Goal: Information Seeking & Learning: Learn about a topic

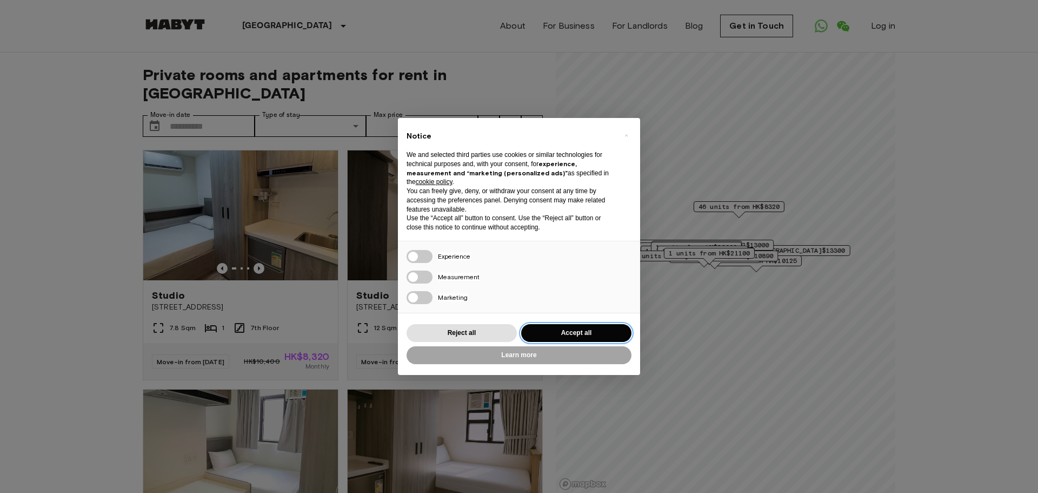
click at [559, 329] on button "Accept all" at bounding box center [576, 333] width 110 height 18
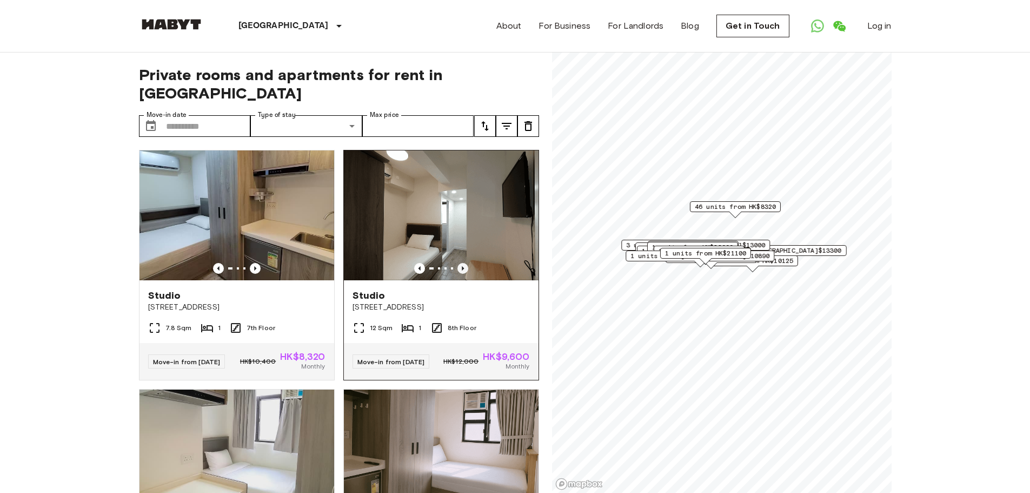
click at [457, 263] on icon "Previous image" at bounding box center [462, 268] width 11 height 11
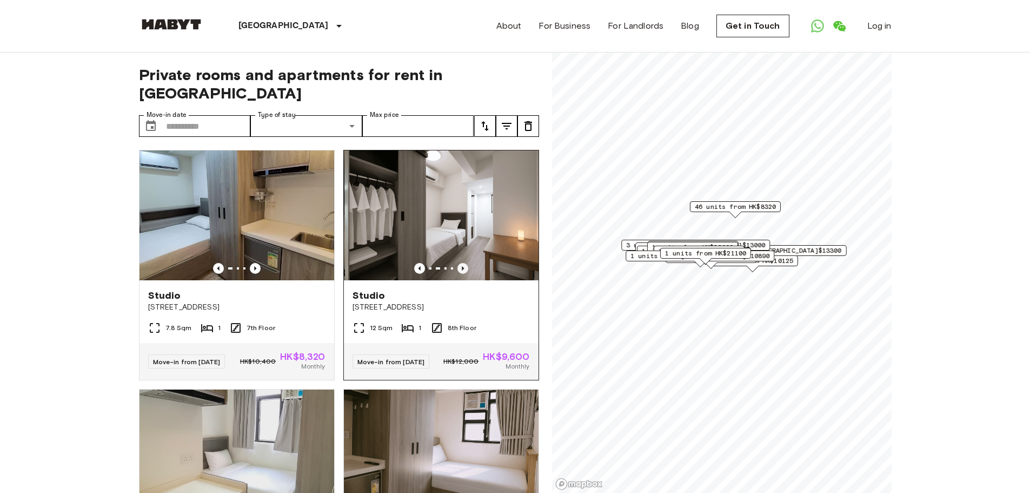
click at [457, 263] on icon "Previous image" at bounding box center [462, 268] width 11 height 11
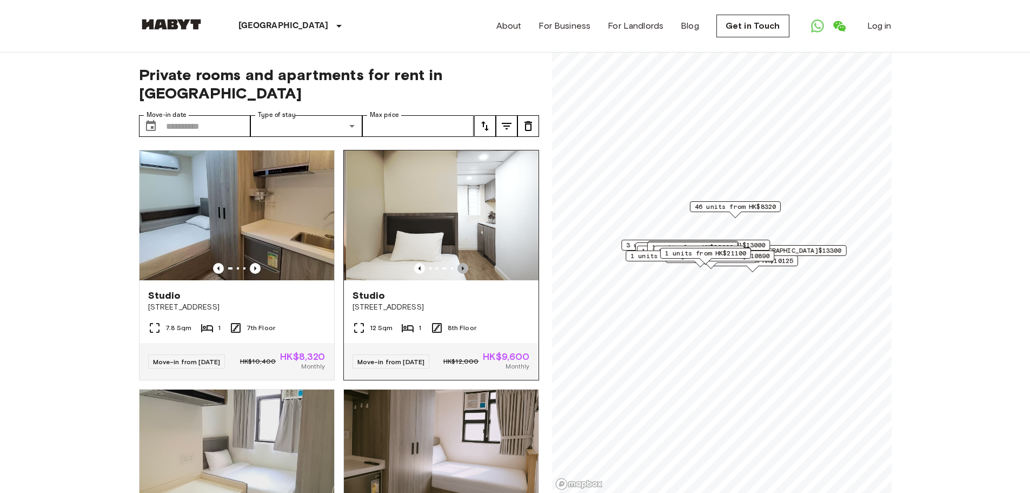
click at [457, 263] on icon "Previous image" at bounding box center [462, 268] width 11 height 11
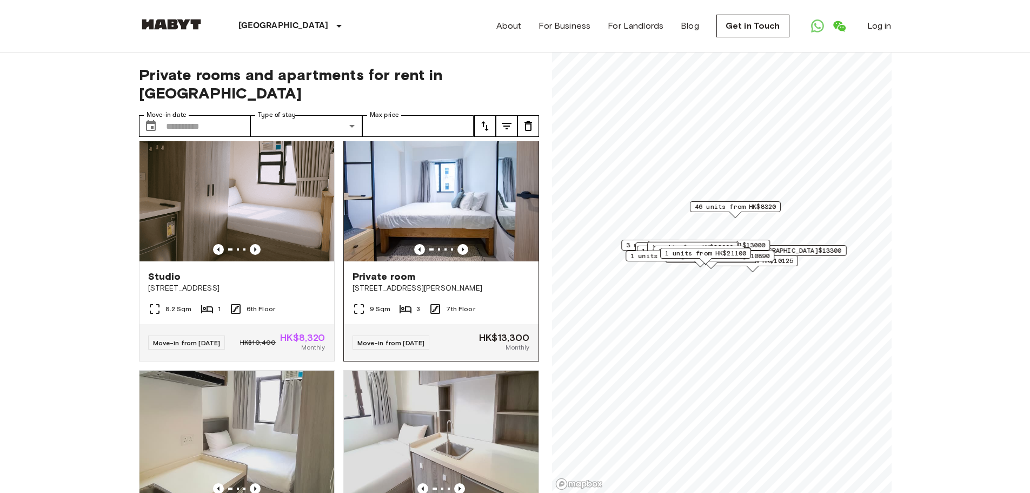
scroll to position [757, 0]
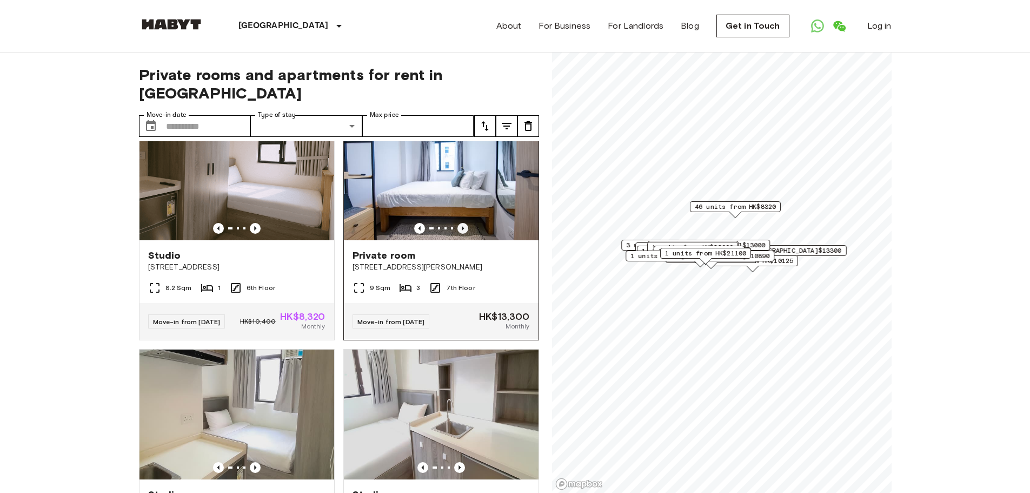
click at [457, 234] on icon "Previous image" at bounding box center [462, 228] width 11 height 11
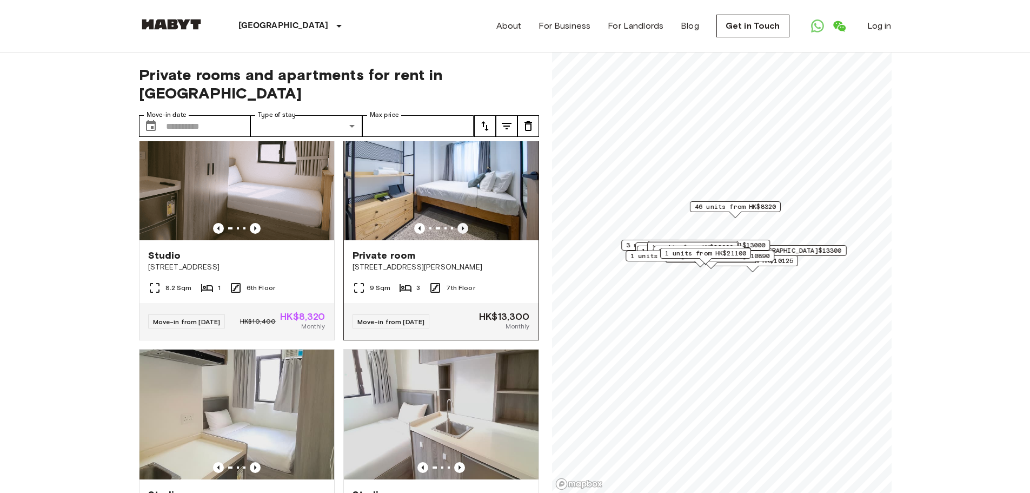
click at [457, 234] on icon "Previous image" at bounding box center [462, 228] width 11 height 11
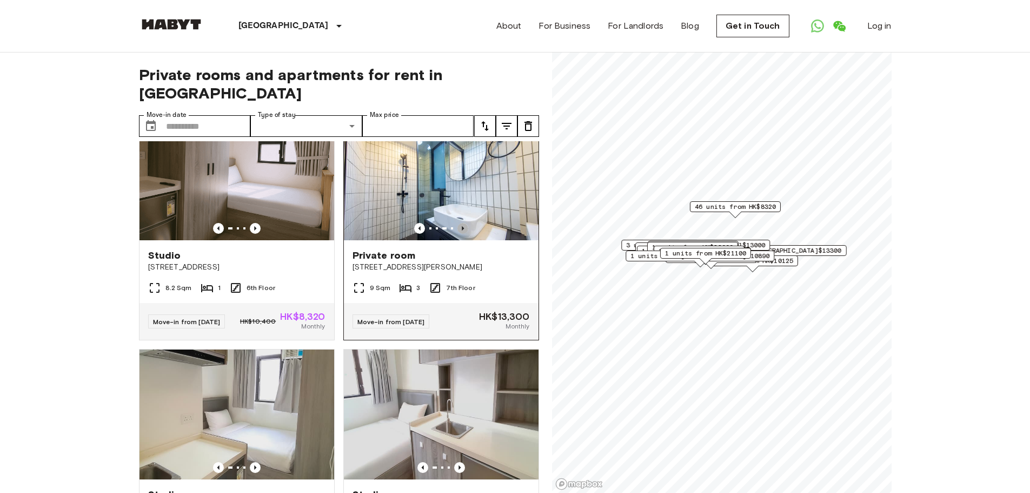
click at [457, 234] on icon "Previous image" at bounding box center [462, 228] width 11 height 11
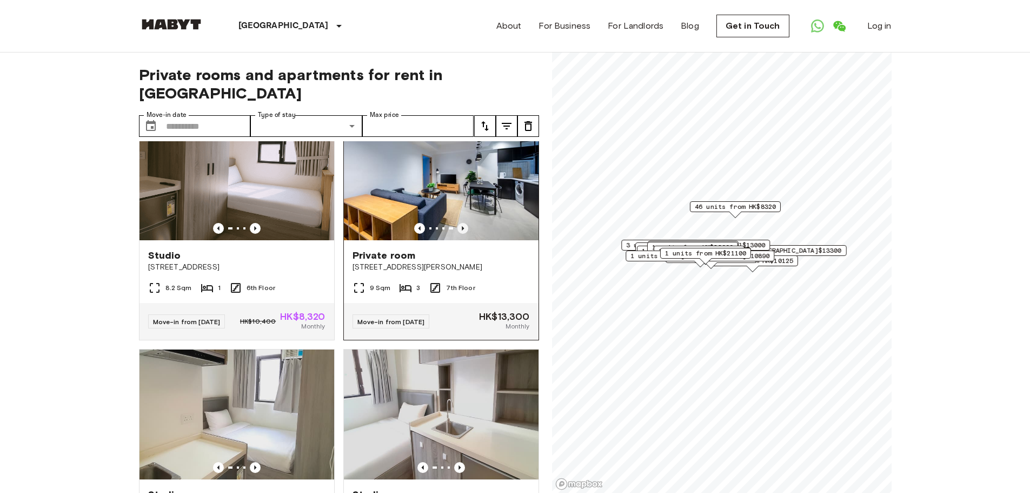
click at [457, 234] on icon "Previous image" at bounding box center [462, 228] width 11 height 11
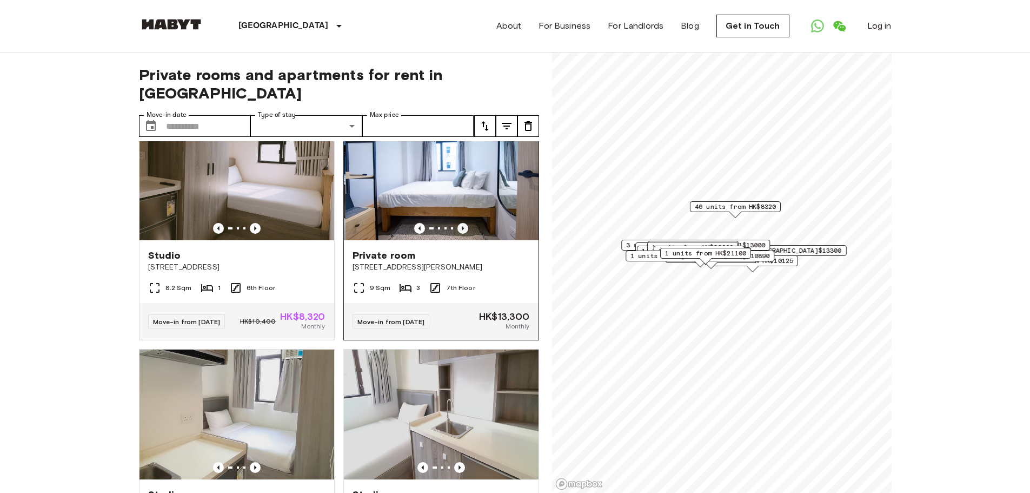
click at [457, 234] on icon "Previous image" at bounding box center [462, 228] width 11 height 11
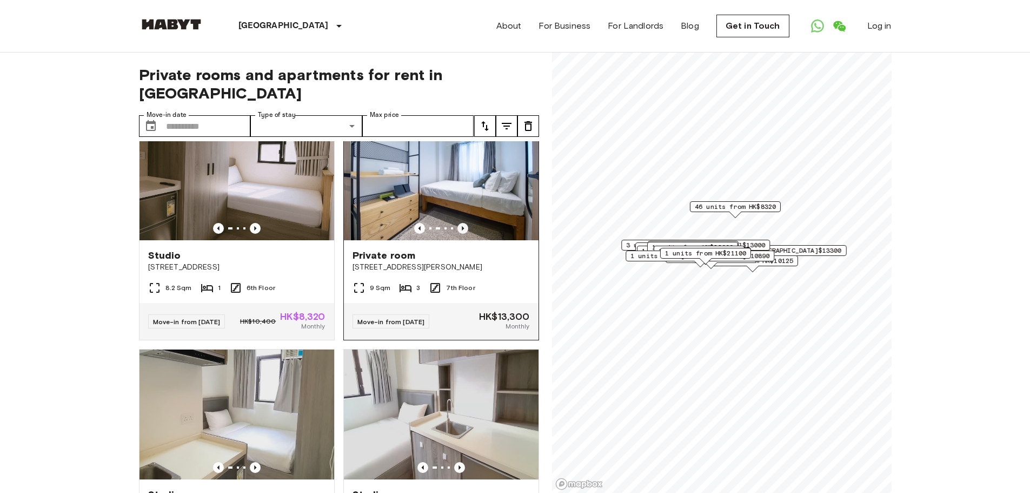
click at [457, 234] on icon "Previous image" at bounding box center [462, 228] width 11 height 11
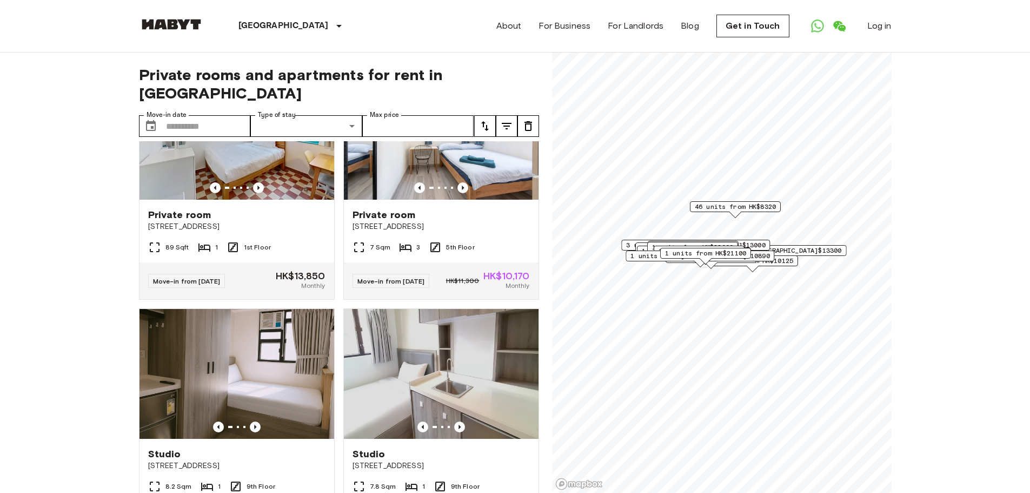
scroll to position [7011, 0]
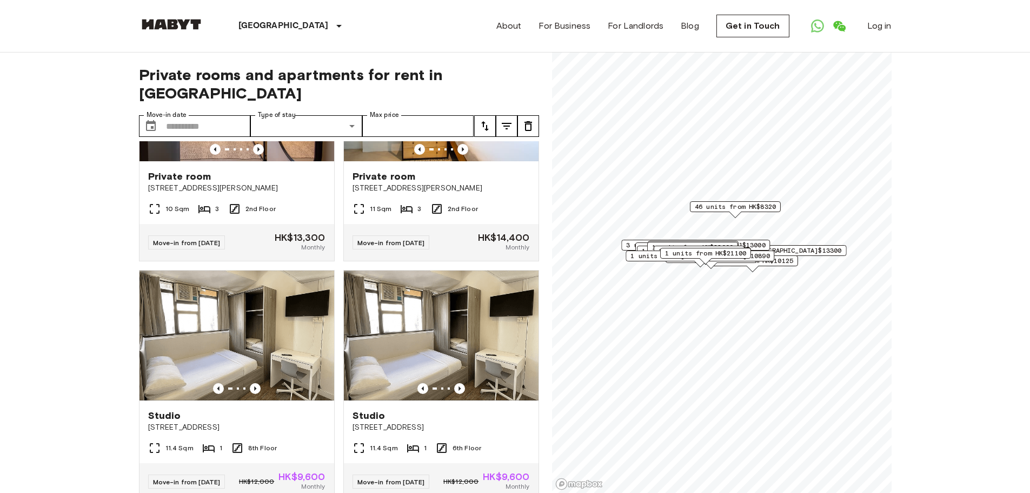
scroll to position [7768, 0]
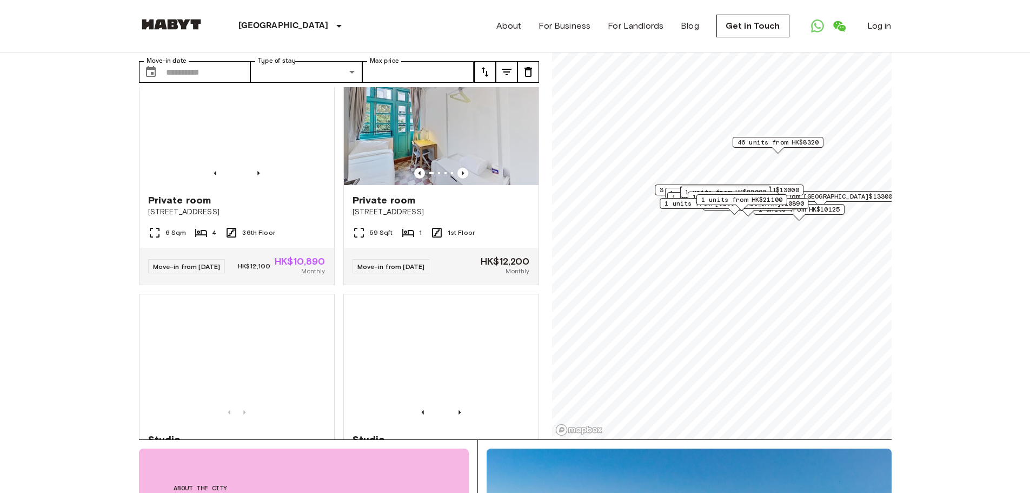
scroll to position [9104, 0]
